Goal: Transaction & Acquisition: Subscribe to service/newsletter

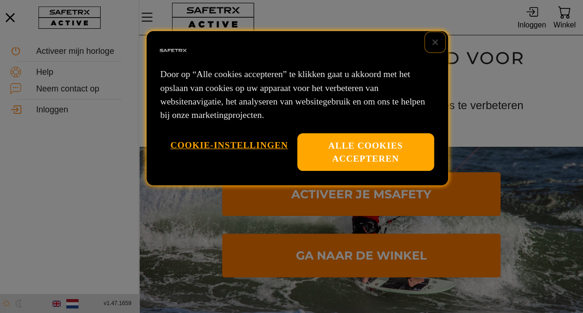
click at [434, 44] on button "Sluiten" at bounding box center [435, 42] width 20 height 20
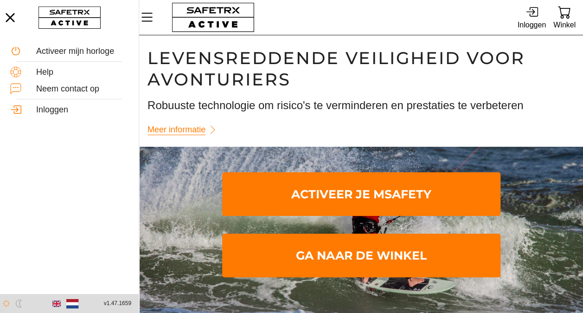
scroll to position [0, 0]
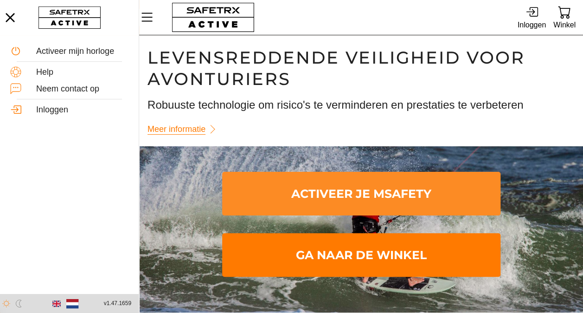
click at [382, 198] on span "Activeer je mSafety" at bounding box center [362, 194] width 264 height 40
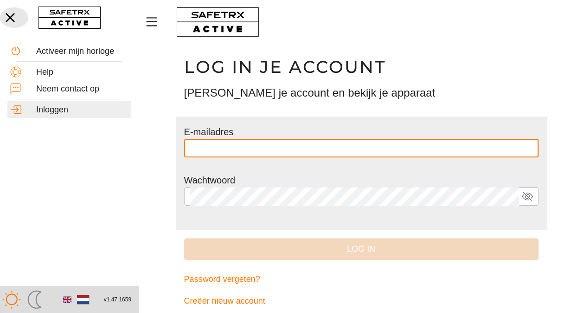
click at [6, 17] on icon "button" at bounding box center [10, 17] width 20 height 20
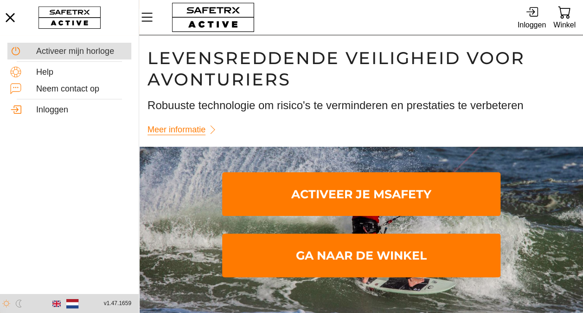
click at [70, 47] on div "Activeer mijn horloge" at bounding box center [82, 51] width 92 height 10
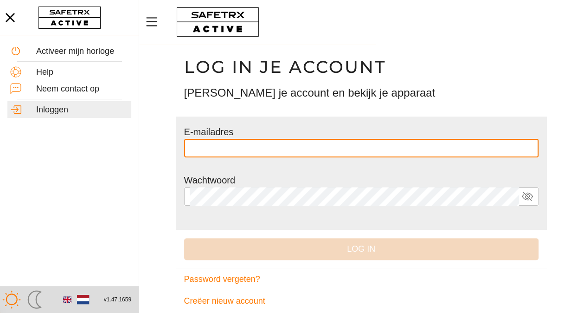
scroll to position [8, 0]
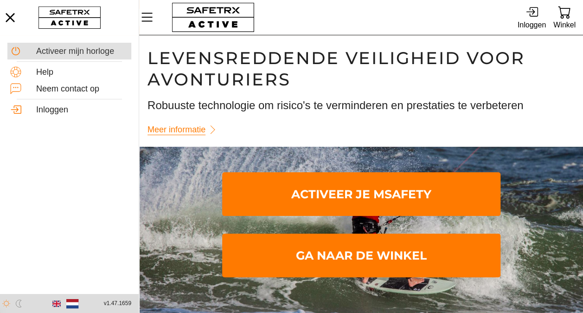
click at [89, 56] on div "Activeer mijn horloge" at bounding box center [82, 51] width 92 height 10
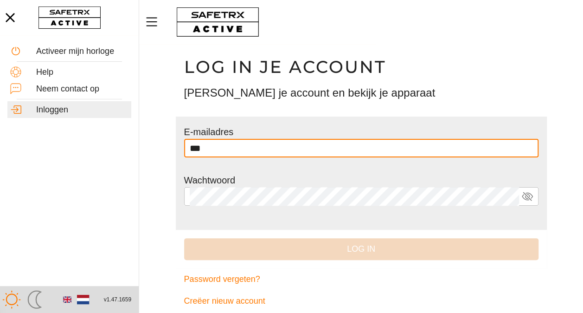
type input "**********"
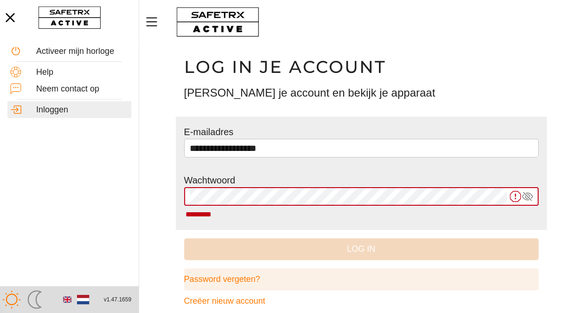
click at [229, 280] on span "Password vergeten?" at bounding box center [222, 279] width 76 height 14
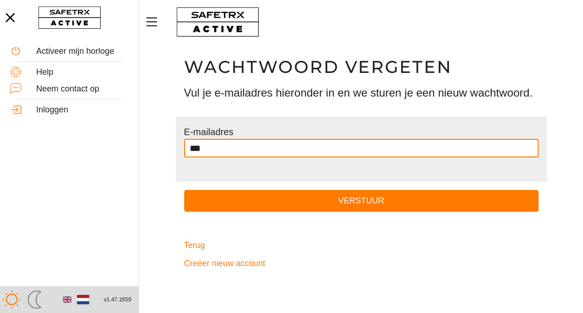
type input "**********"
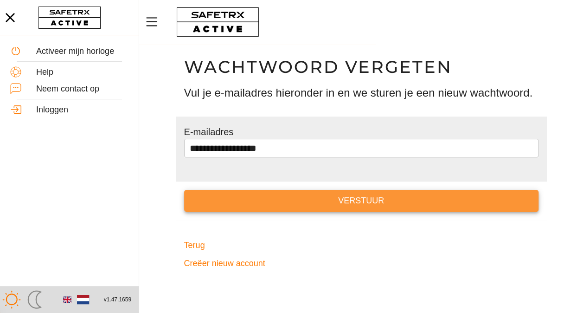
click at [314, 200] on span "Verstuur" at bounding box center [362, 200] width 340 height 14
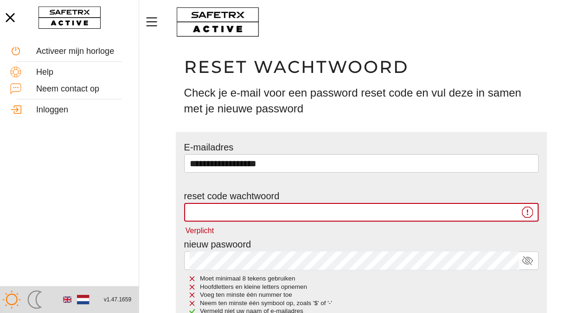
paste input "******"
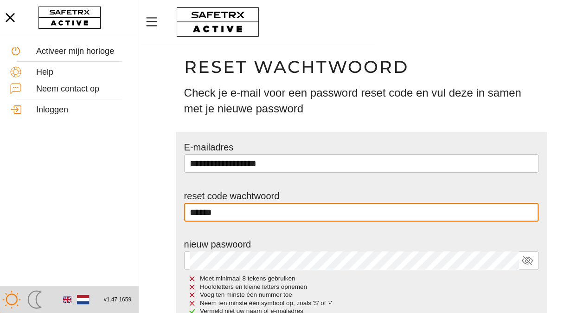
type input "******"
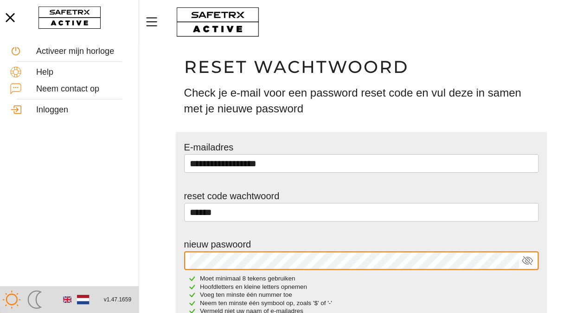
click at [582, 250] on main "**********" at bounding box center [361, 233] width 444 height 378
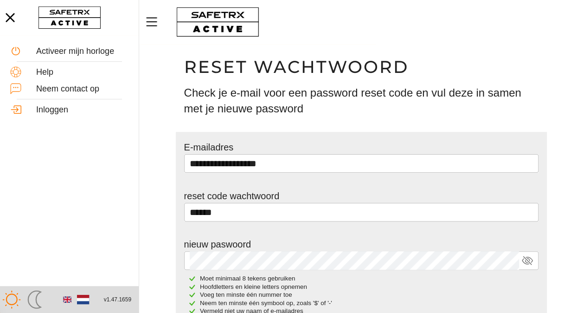
scroll to position [109, 0]
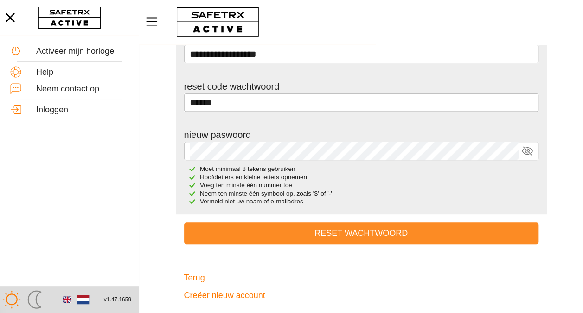
click at [417, 236] on span "Reset wachtwoord" at bounding box center [362, 233] width 340 height 14
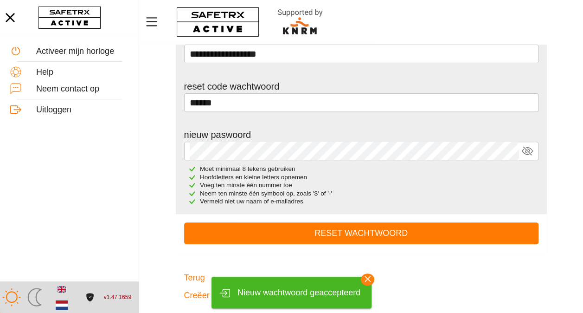
click at [367, 278] on icon "button" at bounding box center [367, 278] width 13 height 13
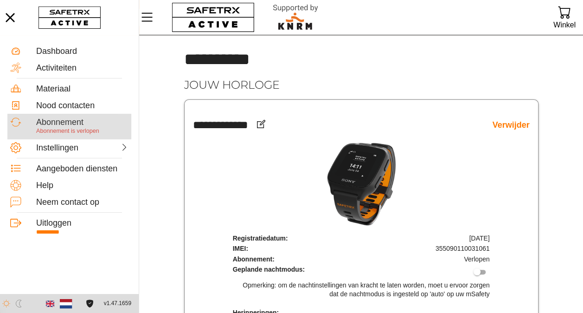
click at [79, 125] on div "Abonnement" at bounding box center [82, 122] width 92 height 10
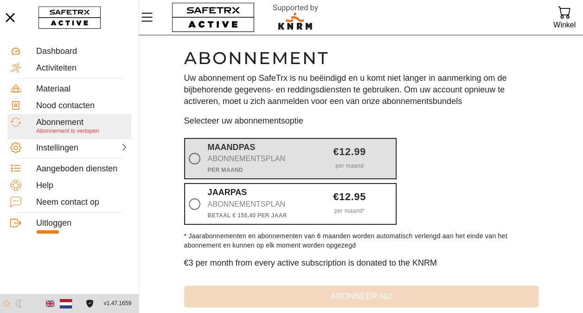
click at [239, 158] on div "Abonnementsplan" at bounding box center [254, 158] width 92 height 13
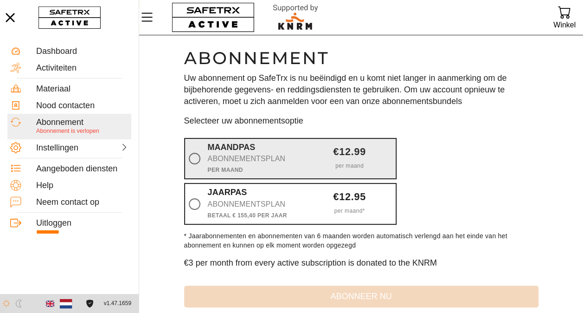
click at [0, 0] on input "Maandpas Abonnementsplan Per maand €12.99 per maand" at bounding box center [0, 0] width 0 height 0
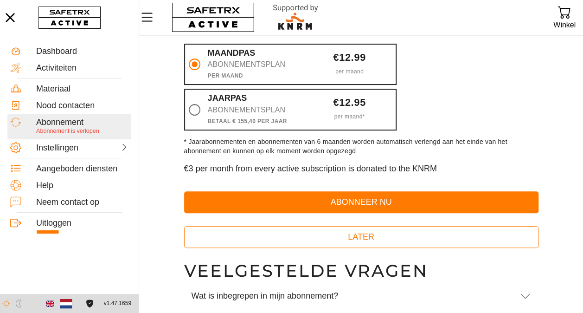
scroll to position [96, 0]
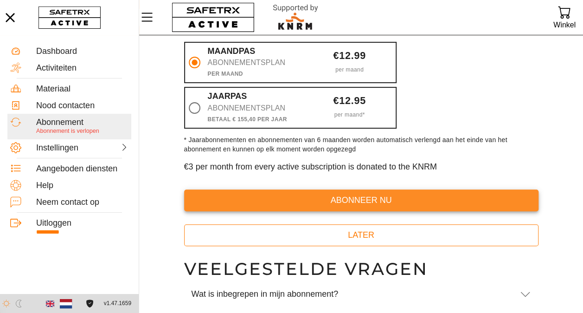
click at [424, 201] on span "abonneer nu" at bounding box center [362, 200] width 340 height 14
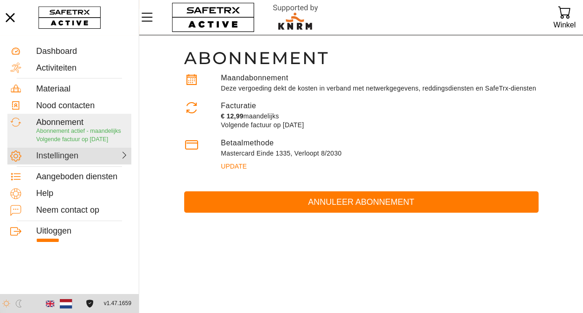
click at [58, 157] on div "Instellingen" at bounding box center [58, 156] width 45 height 10
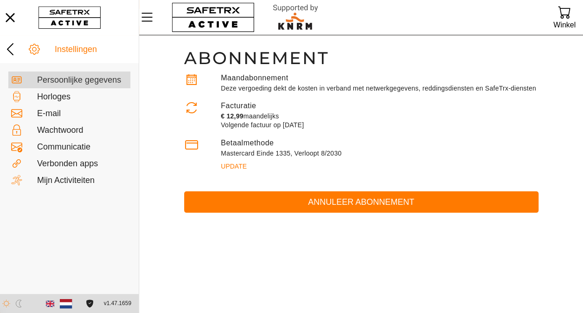
click at [88, 82] on div "Persoonlijke gegevens" at bounding box center [82, 80] width 90 height 10
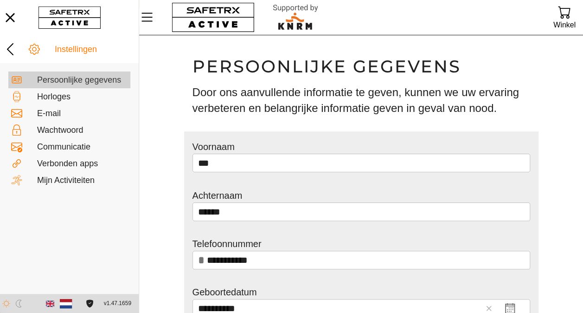
click at [93, 81] on div "Persoonlijke gegevens" at bounding box center [82, 80] width 90 height 10
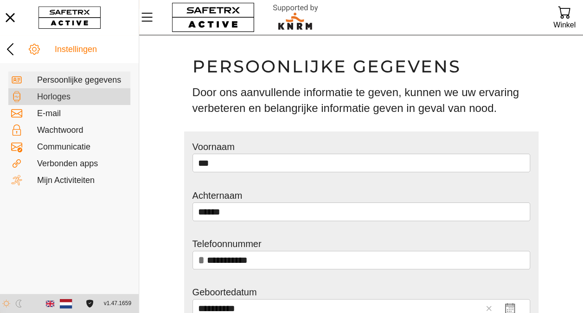
click at [76, 98] on div "Horloges" at bounding box center [82, 97] width 90 height 10
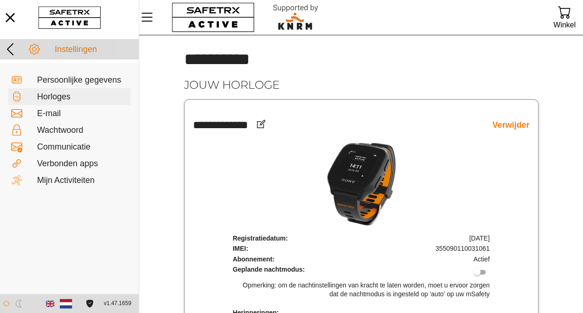
click at [67, 45] on div "Instellingen" at bounding box center [95, 50] width 81 height 10
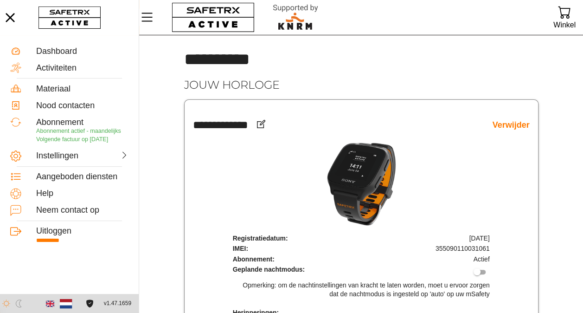
scroll to position [51, 0]
